Goal: Task Accomplishment & Management: Complete application form

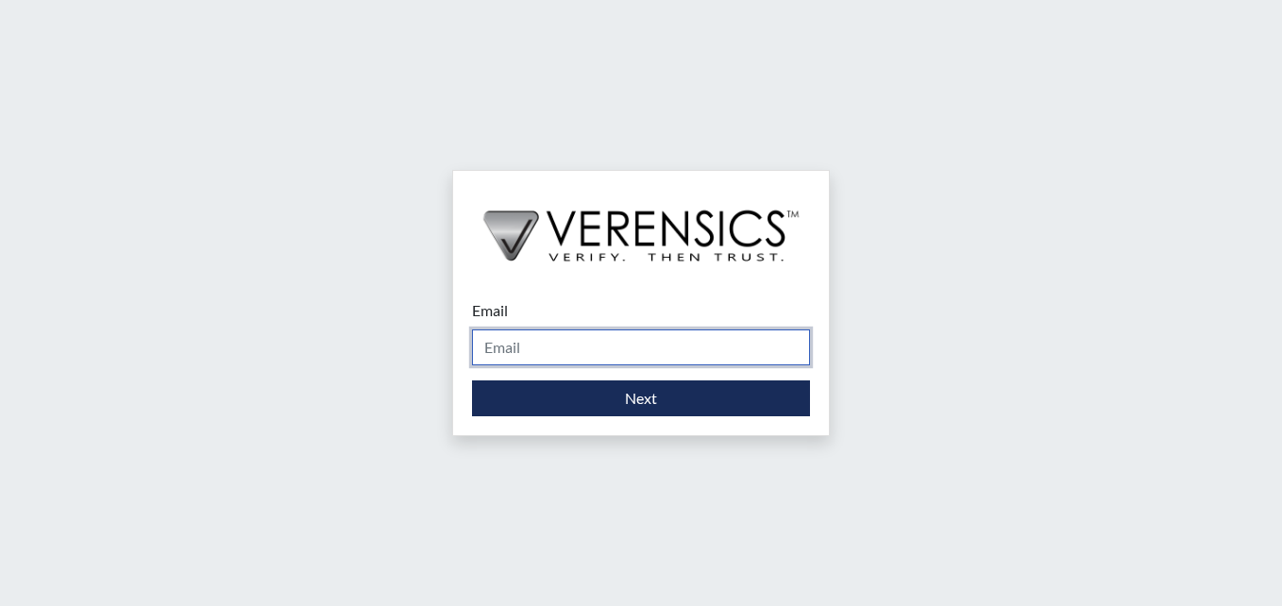
click at [558, 350] on input "Email" at bounding box center [641, 347] width 338 height 36
click at [542, 347] on input "Email" at bounding box center [641, 347] width 338 height 36
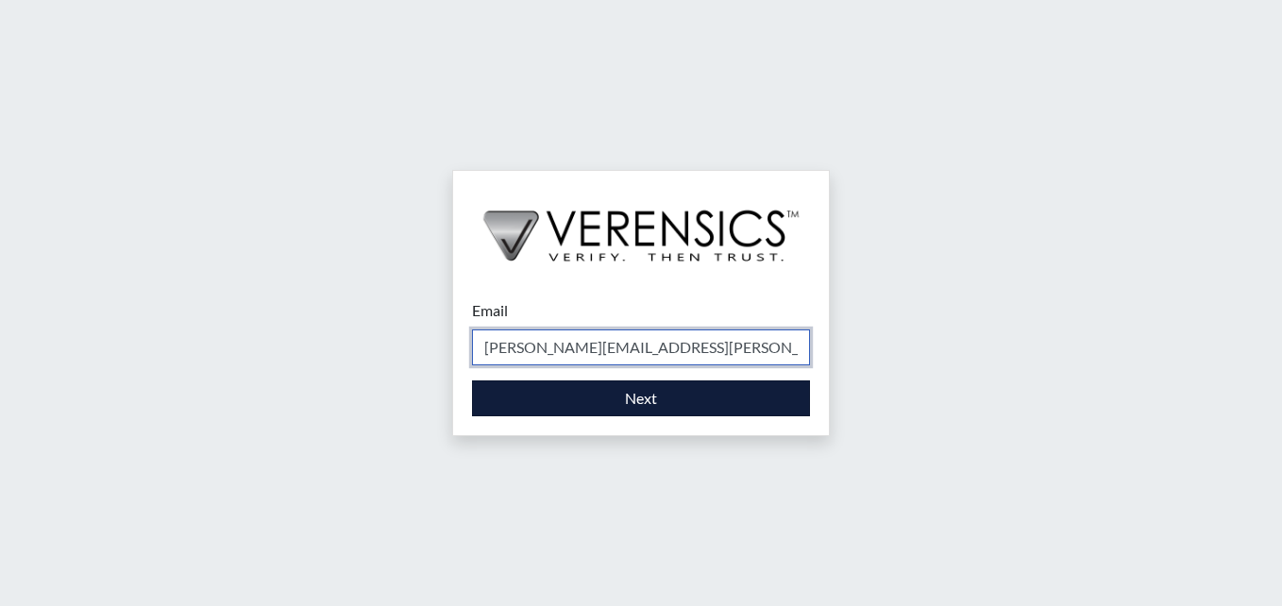
type input "[PERSON_NAME][EMAIL_ADDRESS][PERSON_NAME][DOMAIN_NAME]"
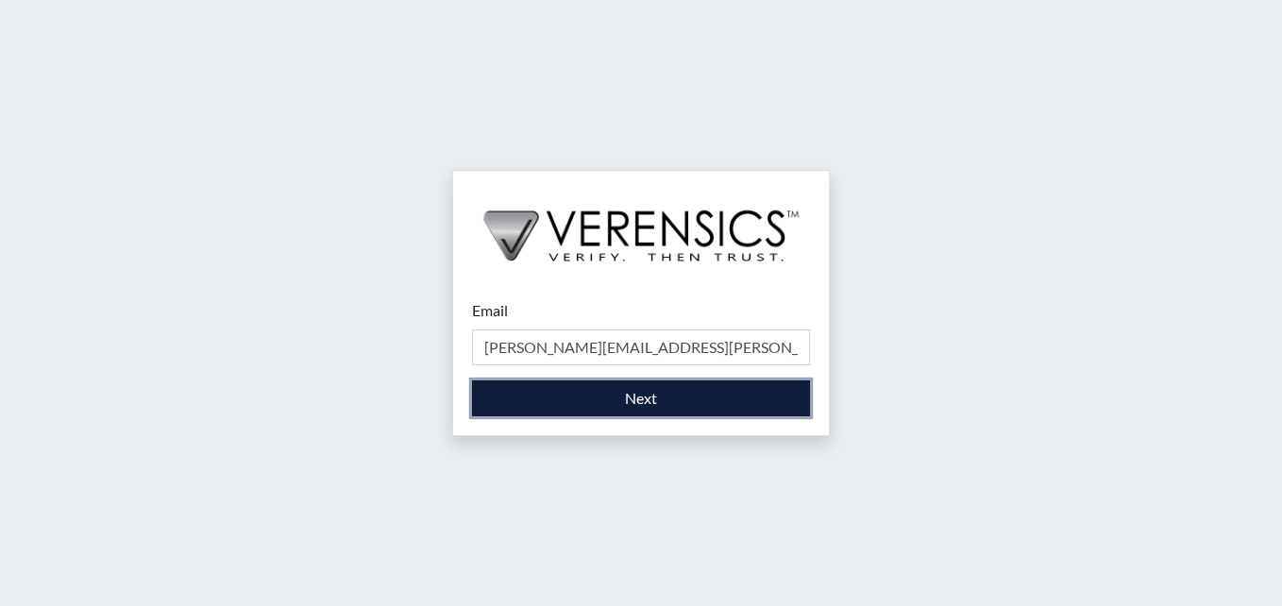
click at [625, 398] on button "Next" at bounding box center [641, 398] width 338 height 36
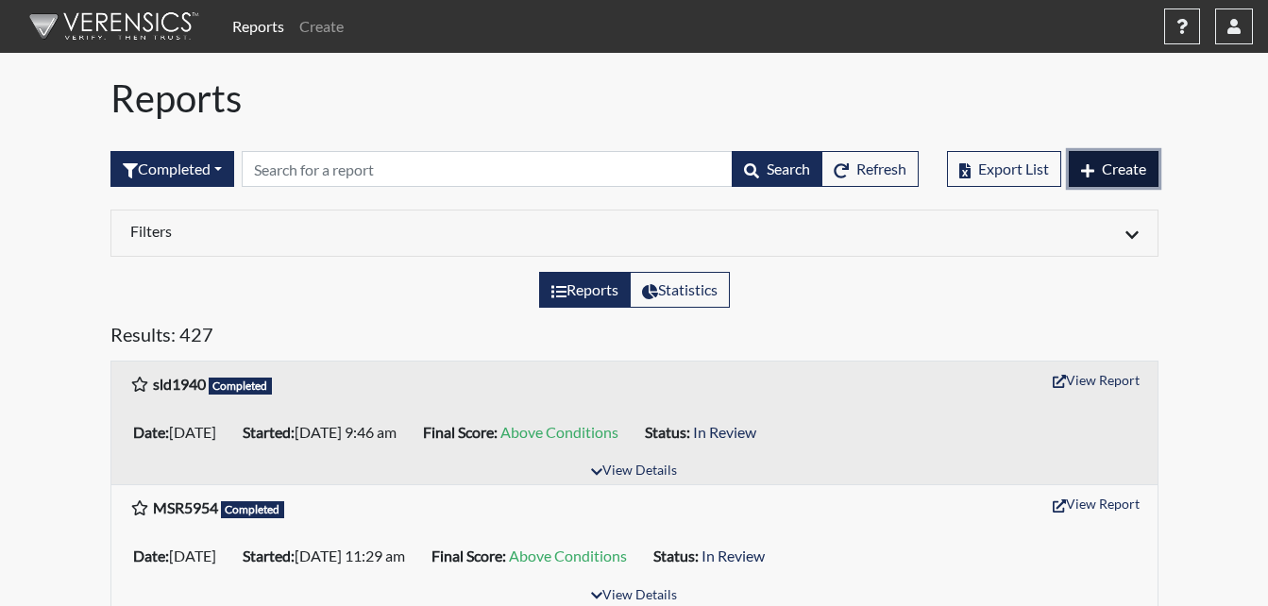
click at [1115, 169] on span "Create" at bounding box center [1124, 169] width 44 height 18
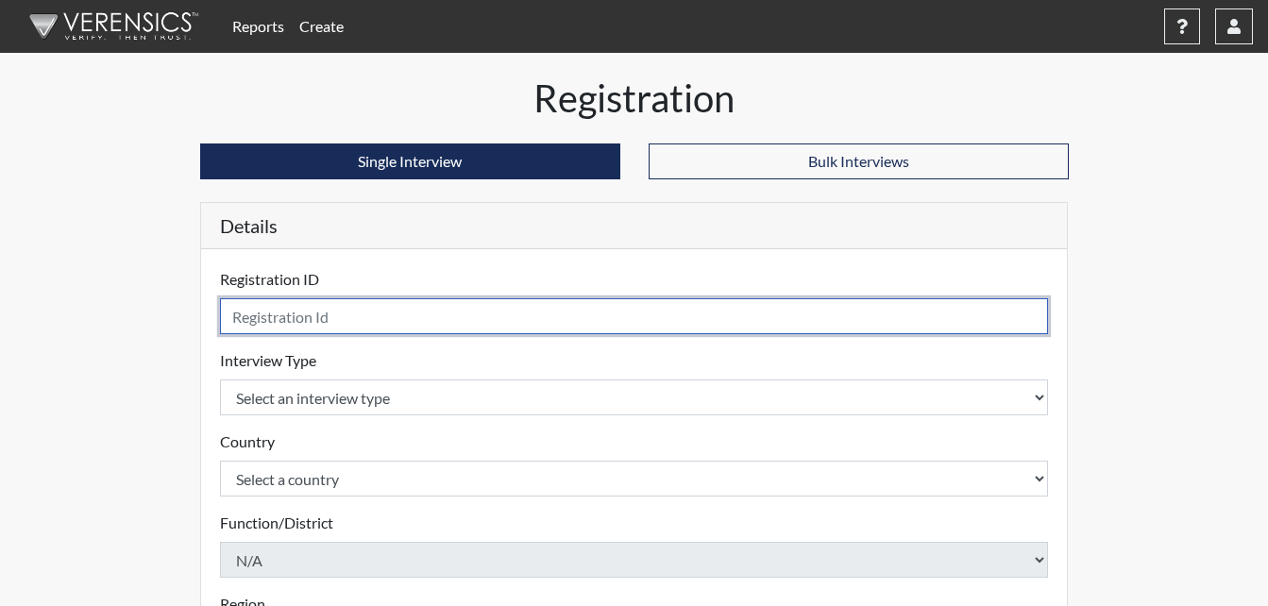
click at [287, 320] on input "text" at bounding box center [634, 316] width 829 height 36
type input "bcs9761"
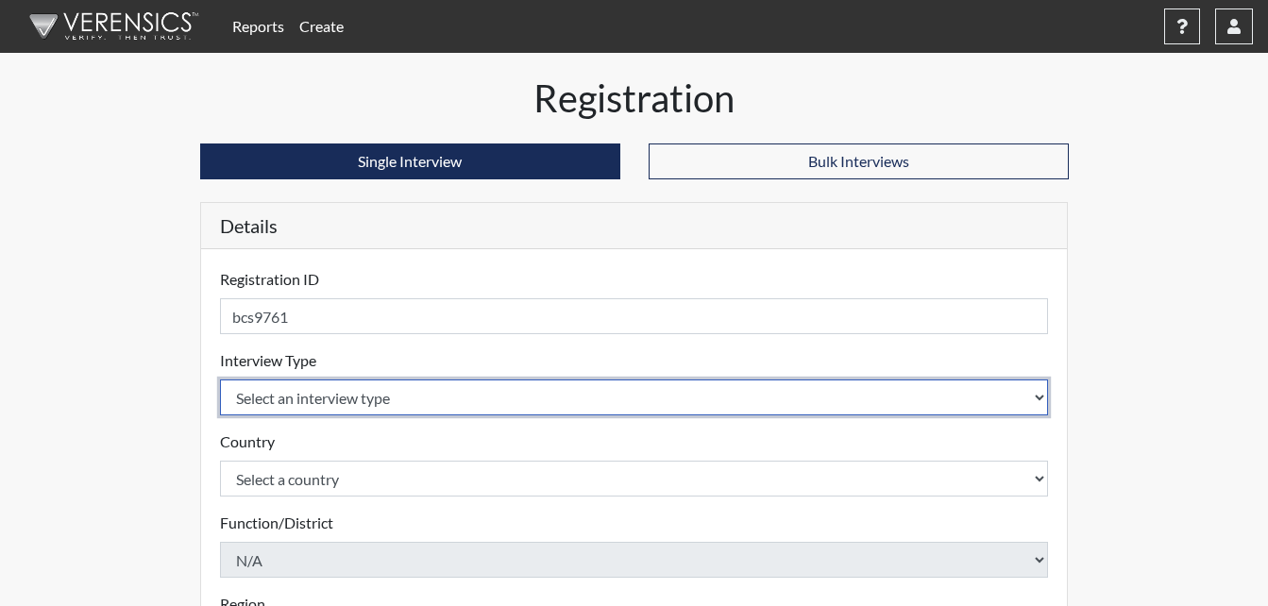
click at [558, 404] on select "Select an interview type Corrections Pre-Employment" at bounding box center [634, 397] width 829 height 36
select select "ff733e93-e1bf-11ea-9c9f-0eff0cf7eb8f"
click at [220, 379] on select "Select an interview type Corrections Pre-Employment" at bounding box center [634, 397] width 829 height 36
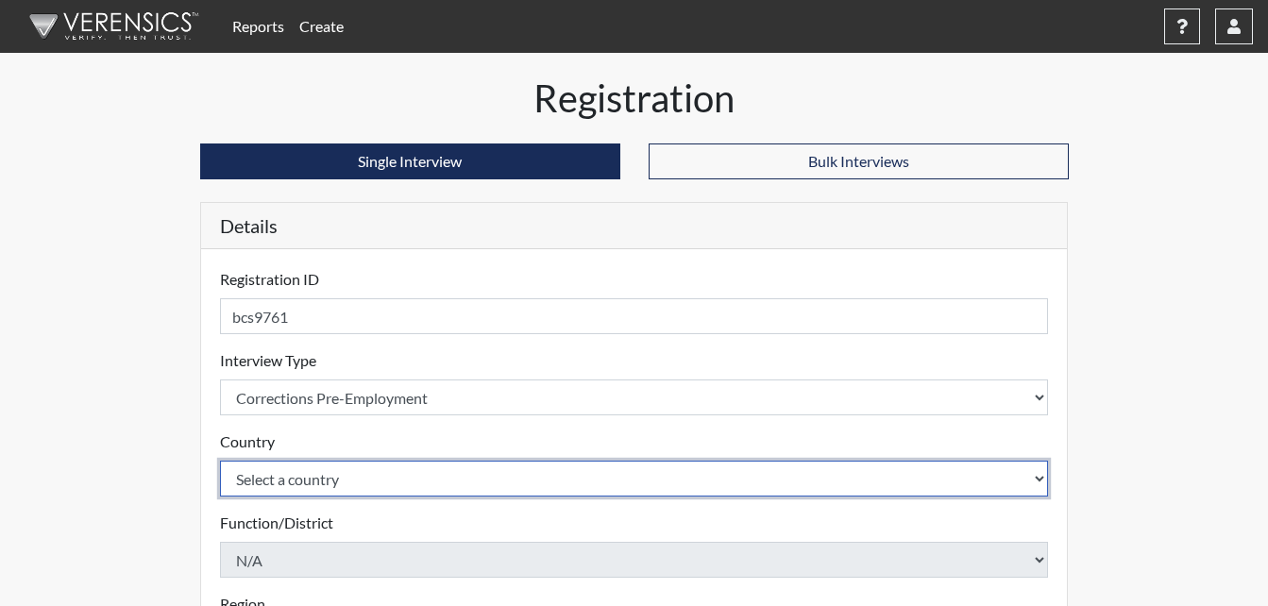
click at [996, 474] on select "Select a country [GEOGRAPHIC_DATA] [GEOGRAPHIC_DATA]" at bounding box center [634, 479] width 829 height 36
select select "united-states-of-[GEOGRAPHIC_DATA]"
click at [220, 461] on select "Select a country [GEOGRAPHIC_DATA] [GEOGRAPHIC_DATA]" at bounding box center [634, 479] width 829 height 36
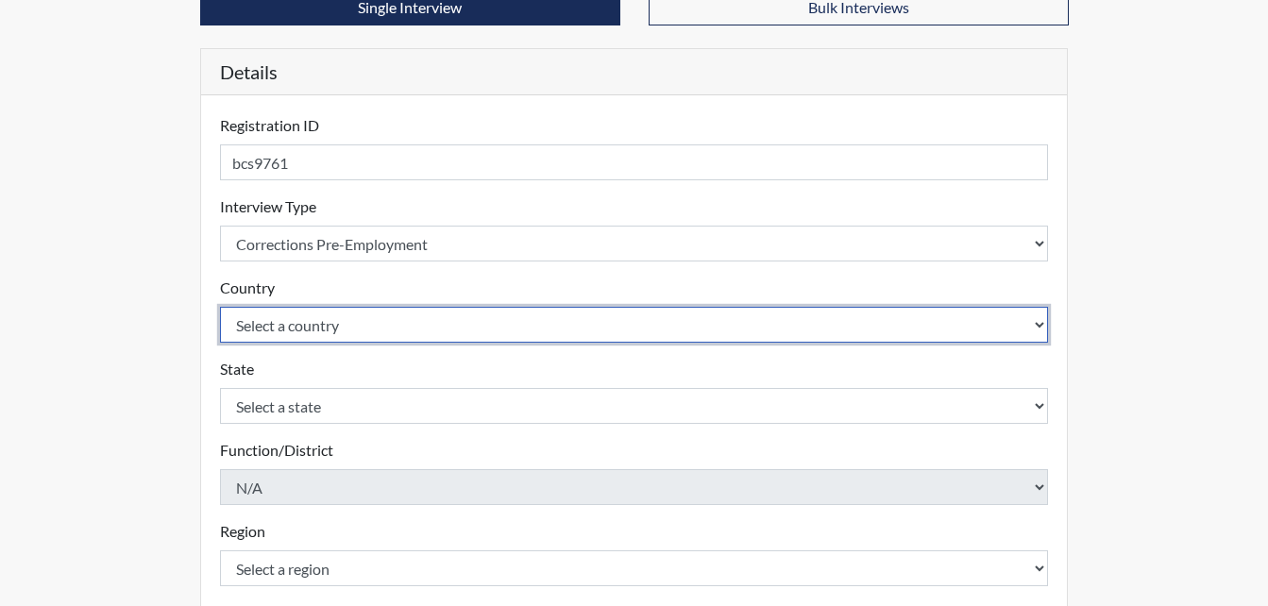
scroll to position [177, 0]
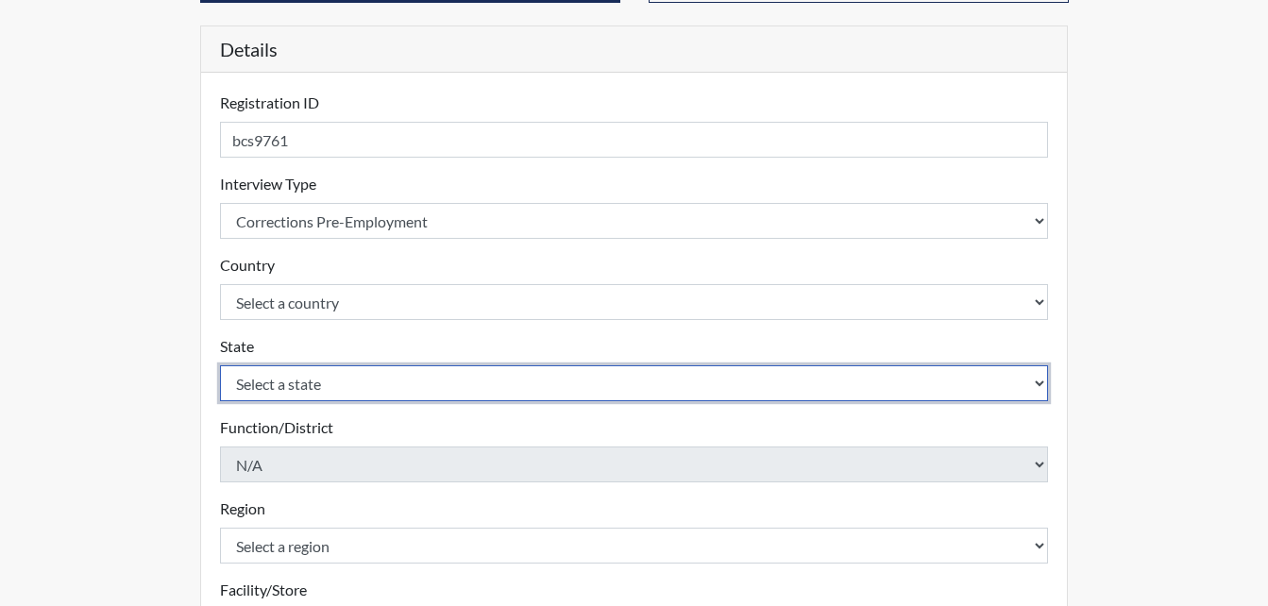
click at [1027, 384] on select "Select a state [US_STATE] [US_STATE] [US_STATE] [US_STATE] [US_STATE] [US_STATE…" at bounding box center [634, 383] width 829 height 36
select select "GA"
click at [220, 365] on select "Select a state [US_STATE] [US_STATE] [US_STATE] [US_STATE] [US_STATE] [US_STATE…" at bounding box center [634, 383] width 829 height 36
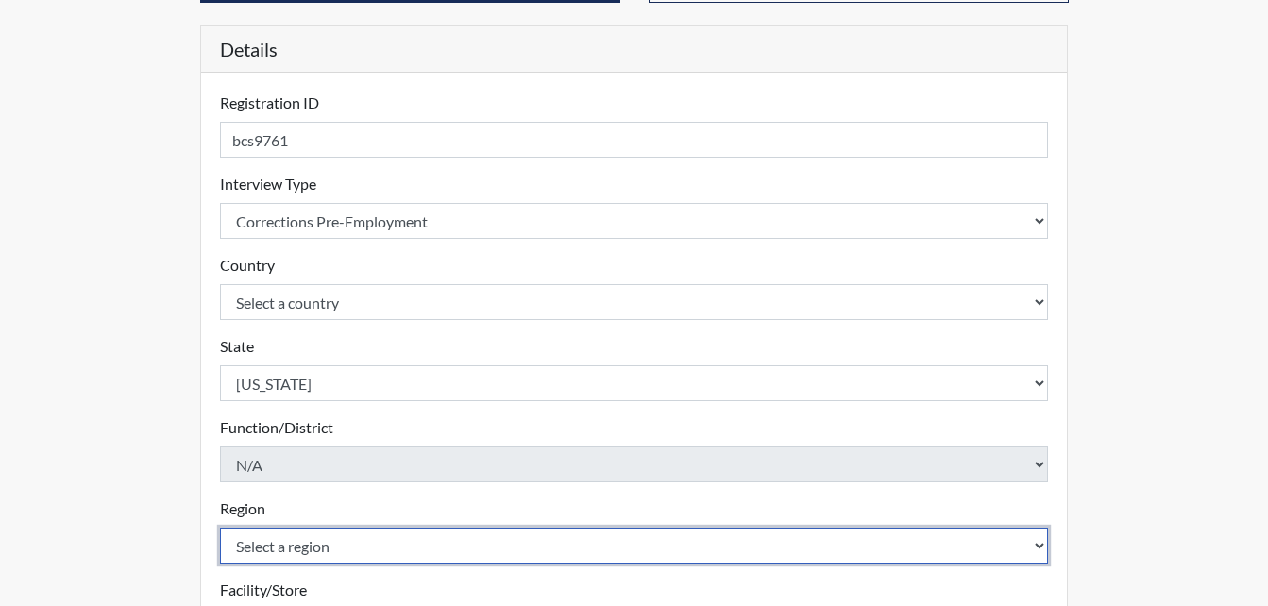
click at [1042, 547] on select "Select a region [GEOGRAPHIC_DATA]" at bounding box center [634, 546] width 829 height 36
select select "51976826-f18e-4b67-8d3b-b0a0fa2f97ff"
click at [220, 528] on select "Select a region [GEOGRAPHIC_DATA]" at bounding box center [634, 546] width 829 height 36
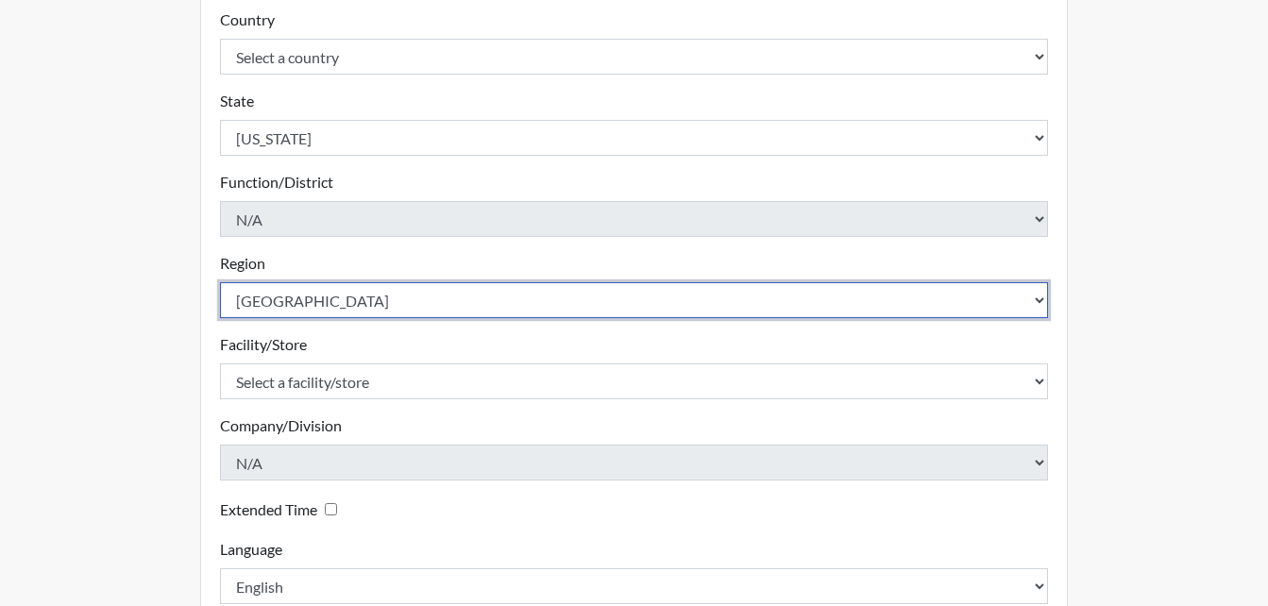
scroll to position [428, 0]
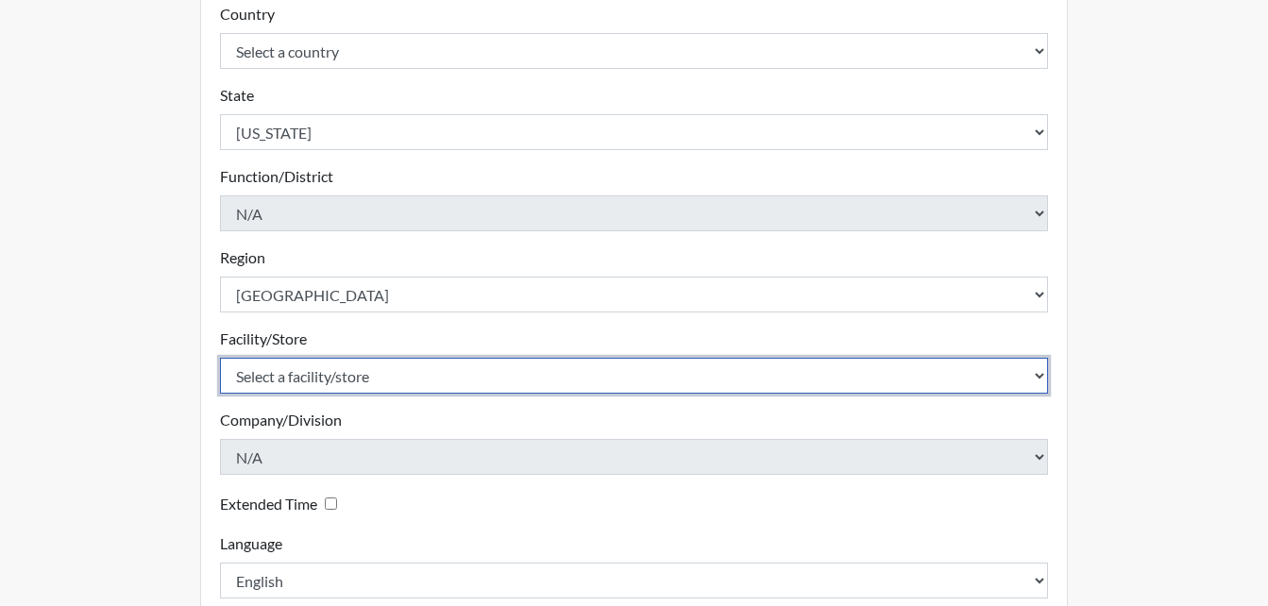
click at [1023, 374] on select "Select a facility/store Macon SP" at bounding box center [634, 376] width 829 height 36
select select "6a4a1724-866d-454b-9e25-ee7249c0c1ec"
click at [220, 358] on select "Select a facility/store Macon SP" at bounding box center [634, 376] width 829 height 36
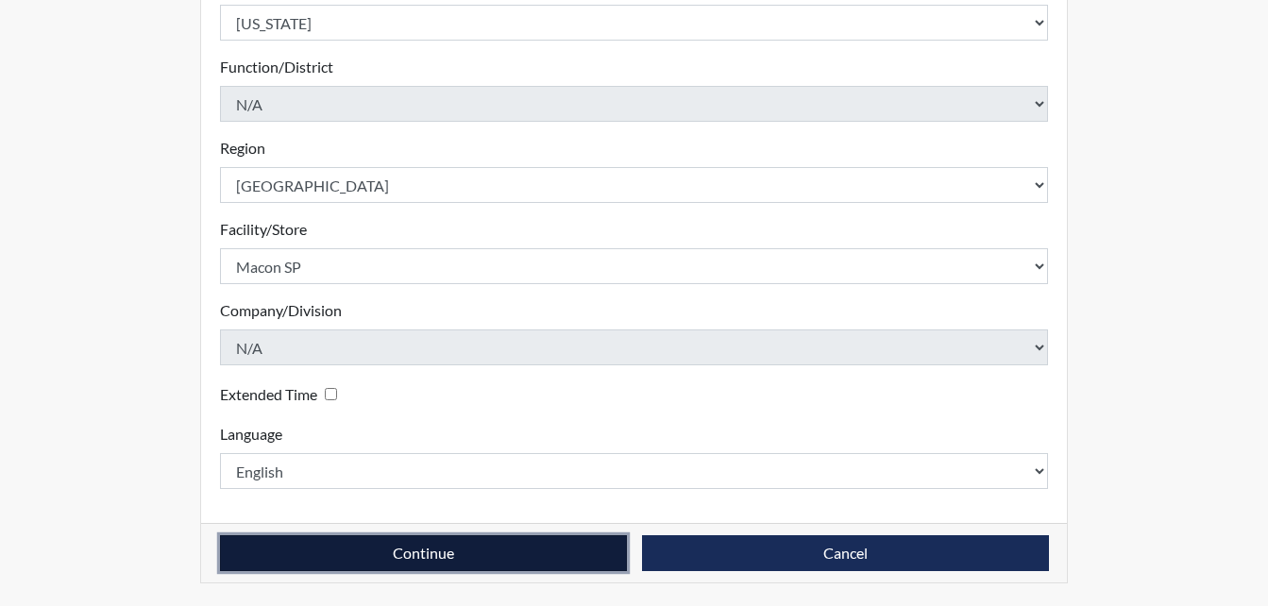
click at [547, 559] on button "Continue" at bounding box center [423, 553] width 407 height 36
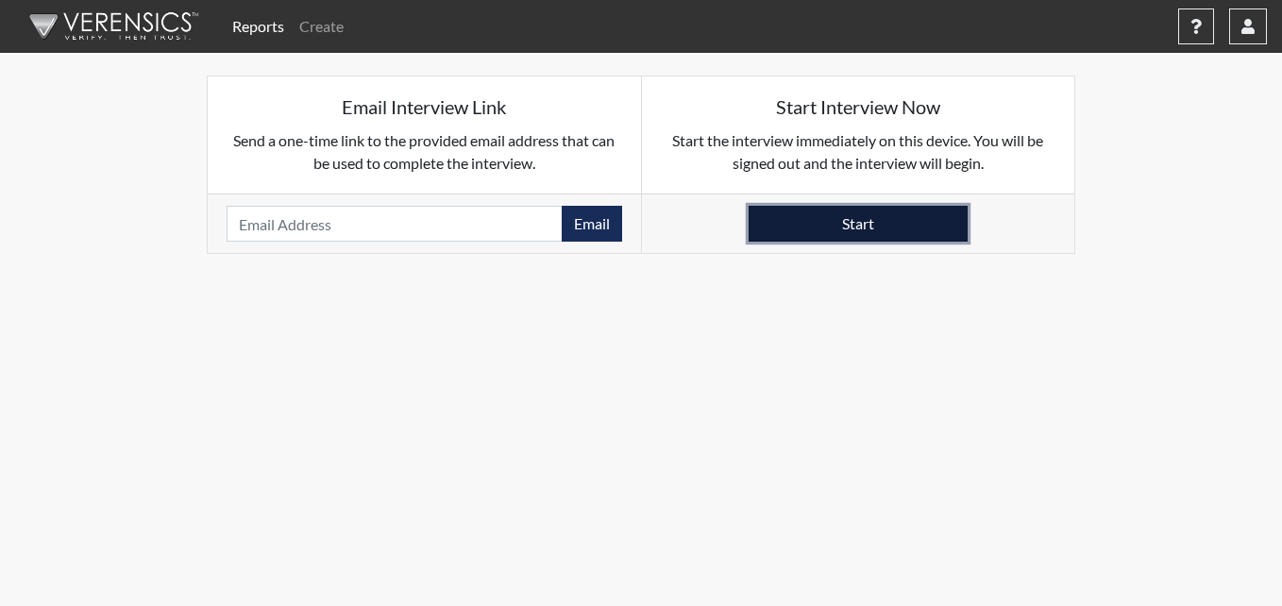
click at [918, 228] on button "Start" at bounding box center [858, 224] width 219 height 36
